Goal: Task Accomplishment & Management: Use online tool/utility

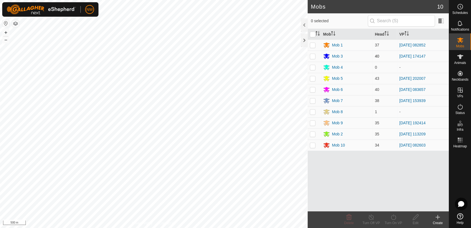
click at [314, 55] on p-checkbox at bounding box center [313, 56] width 6 height 4
checkbox input "true"
click at [370, 216] on icon at bounding box center [371, 216] width 7 height 7
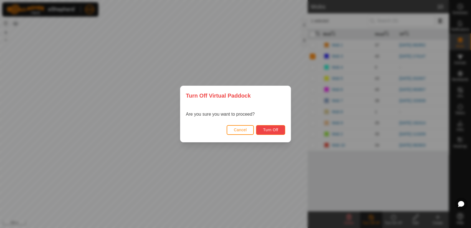
click at [278, 127] on button "Turn Off" at bounding box center [270, 130] width 29 height 10
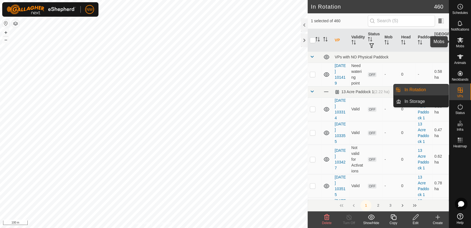
click at [464, 41] on es-mob-svg-icon at bounding box center [460, 40] width 10 height 9
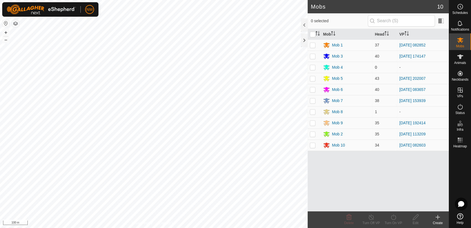
drag, startPoint x: 313, startPoint y: 54, endPoint x: 320, endPoint y: 62, distance: 10.4
click at [313, 55] on p-checkbox at bounding box center [313, 56] width 6 height 4
checkbox input "true"
click at [392, 217] on icon at bounding box center [393, 216] width 7 height 7
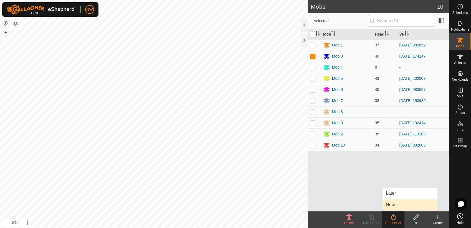
click at [393, 203] on link "Now" at bounding box center [410, 204] width 55 height 11
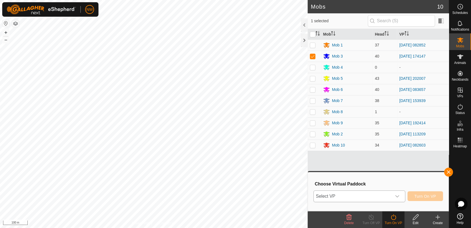
click at [399, 195] on icon "dropdown trigger" at bounding box center [397, 196] width 4 height 4
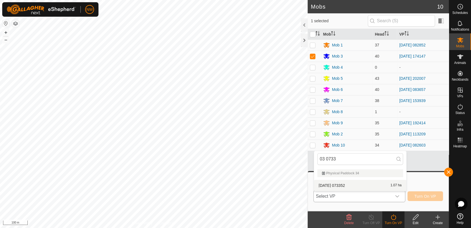
type input "03 0733"
click at [343, 182] on li "[DATE] 073352 1.07 ha" at bounding box center [360, 185] width 92 height 11
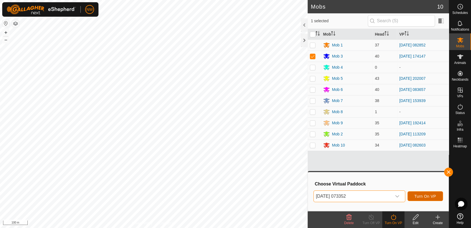
click at [419, 195] on span "Turn On VP" at bounding box center [426, 196] width 22 height 4
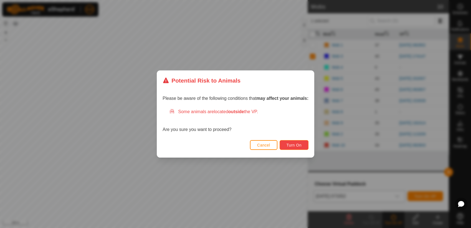
click at [290, 143] on span "Turn On" at bounding box center [294, 145] width 15 height 4
